Goal: Transaction & Acquisition: Purchase product/service

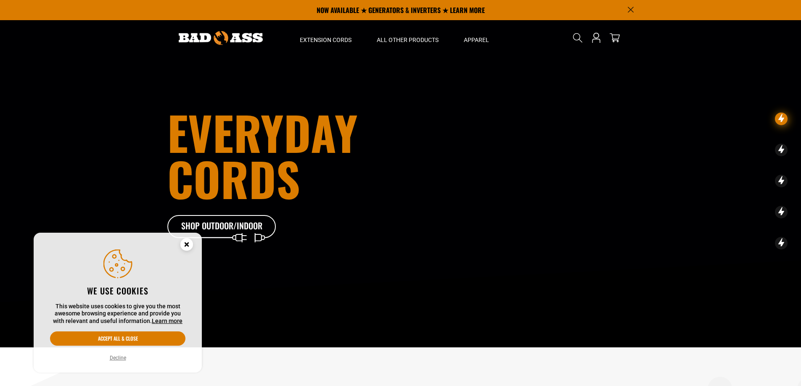
click at [189, 243] on circle "Cookie Consent" at bounding box center [186, 244] width 13 height 13
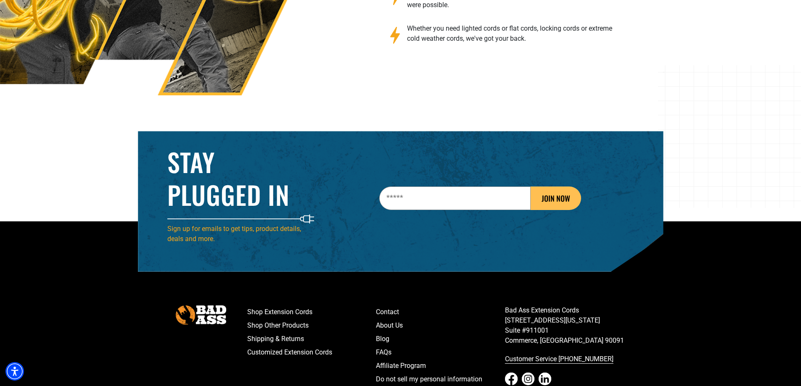
scroll to position [1354, 0]
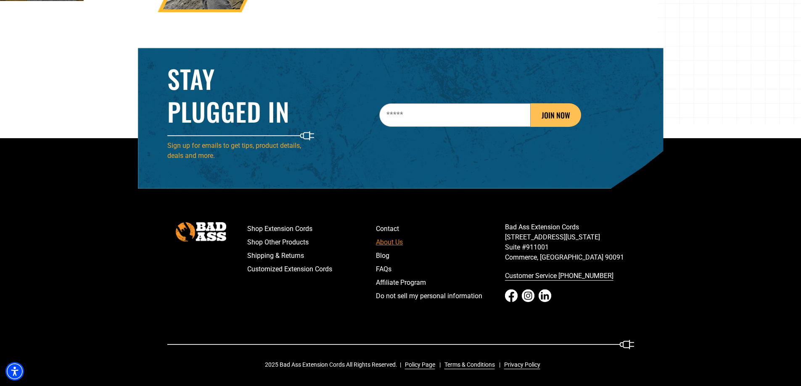
click at [386, 241] on link "About Us" at bounding box center [440, 242] width 129 height 13
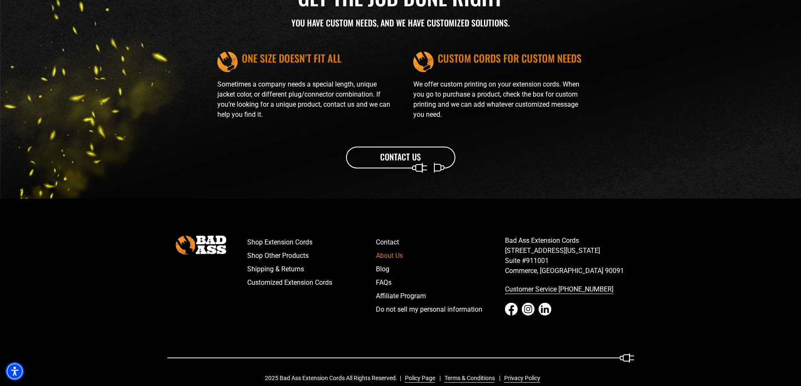
scroll to position [971, 0]
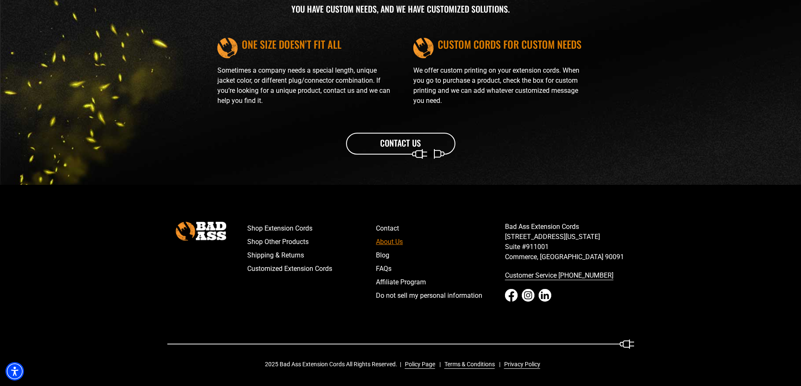
click at [392, 241] on link "About Us" at bounding box center [440, 241] width 129 height 13
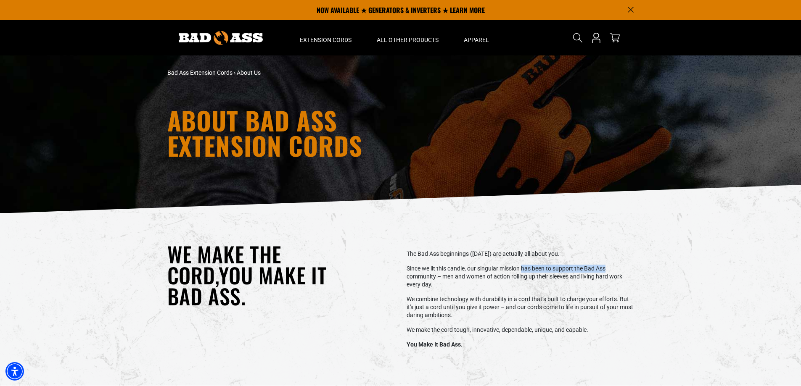
drag, startPoint x: 523, startPoint y: 268, endPoint x: 612, endPoint y: 267, distance: 88.7
click at [612, 267] on p "Since we lit this candle, our singular mission has been to support the Bad Ass …" at bounding box center [520, 277] width 227 height 24
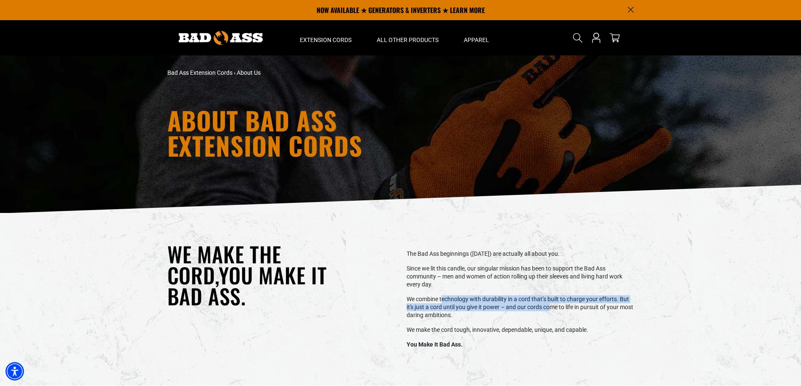
drag, startPoint x: 451, startPoint y: 298, endPoint x: 553, endPoint y: 306, distance: 102.5
click at [553, 306] on p "We combine technology with durability in a cord that’s built to charge your eff…" at bounding box center [520, 308] width 227 height 24
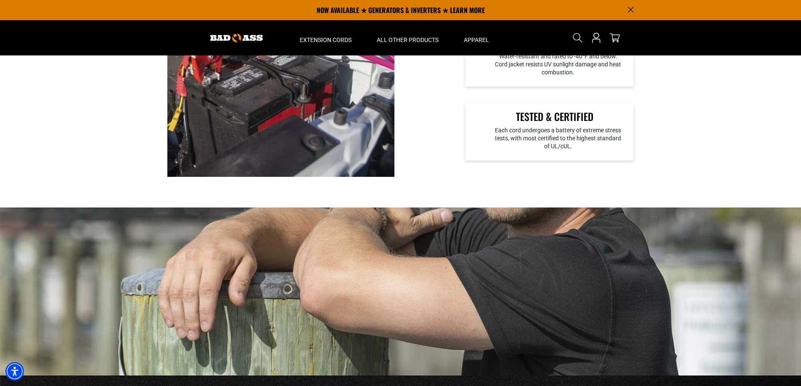
scroll to position [382, 0]
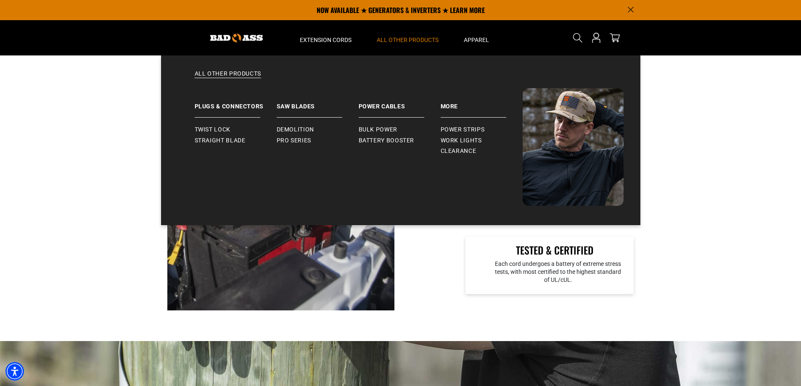
click at [391, 37] on span "All Other Products" at bounding box center [408, 40] width 62 height 8
click at [234, 104] on link "Plugs & Connectors" at bounding box center [236, 102] width 82 height 29
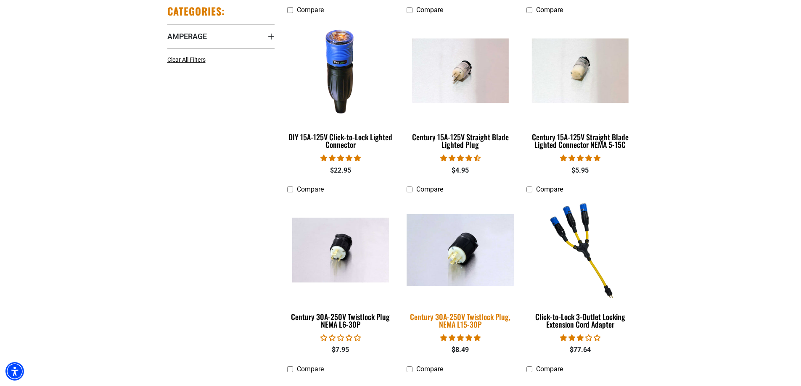
scroll to position [252, 0]
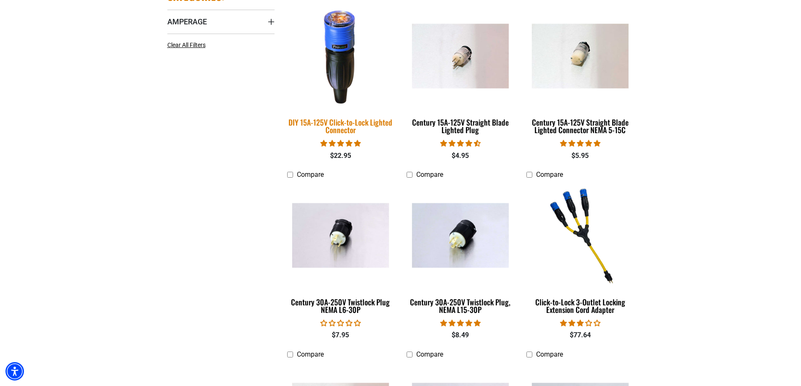
click at [344, 53] on img at bounding box center [341, 56] width 118 height 108
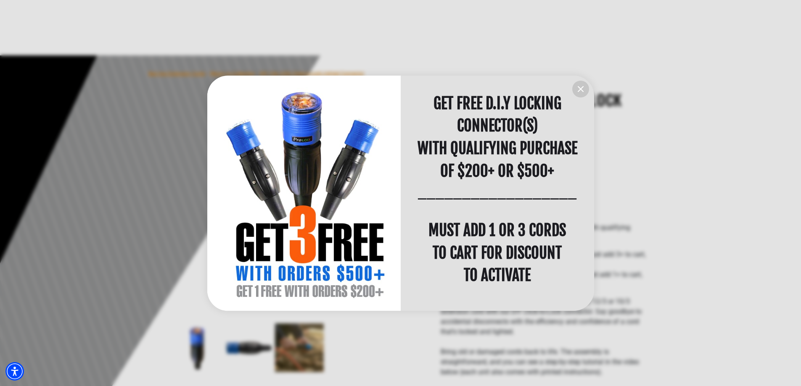
scroll to position [126, 0]
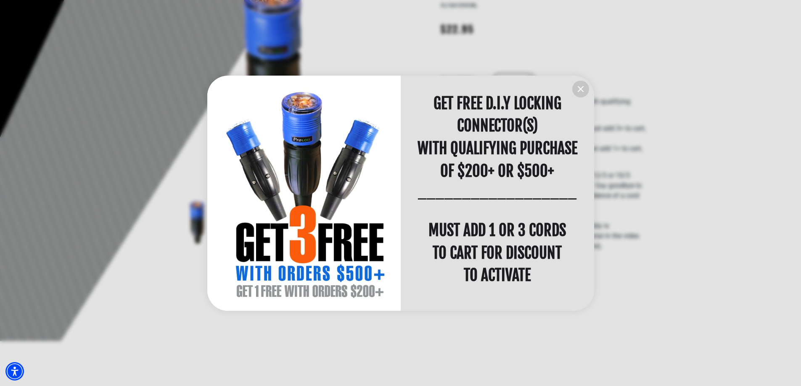
click at [582, 89] on icon "information" at bounding box center [581, 89] width 10 height 10
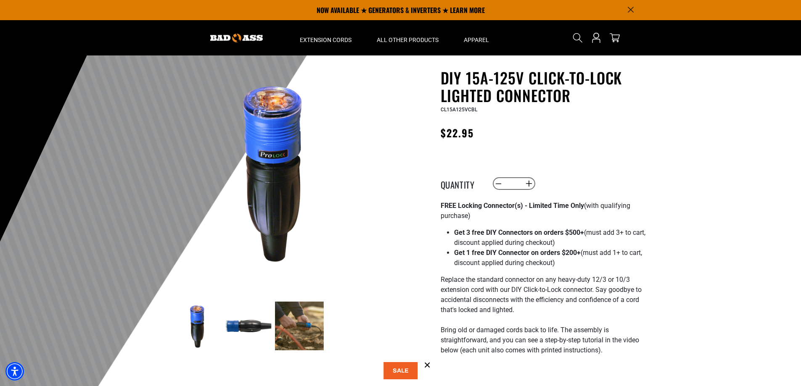
scroll to position [0, 0]
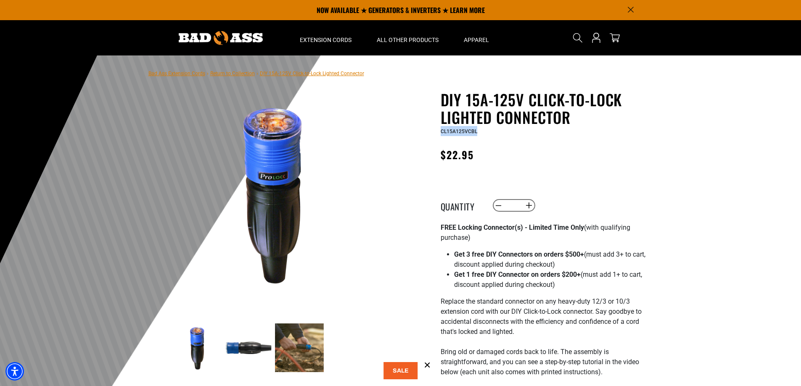
drag, startPoint x: 441, startPoint y: 132, endPoint x: 477, endPoint y: 131, distance: 36.2
click at [477, 131] on div "CL15A125VCBL" at bounding box center [544, 131] width 206 height 10
copy span "CL15A125VCBL"
